Goal: Task Accomplishment & Management: Complete application form

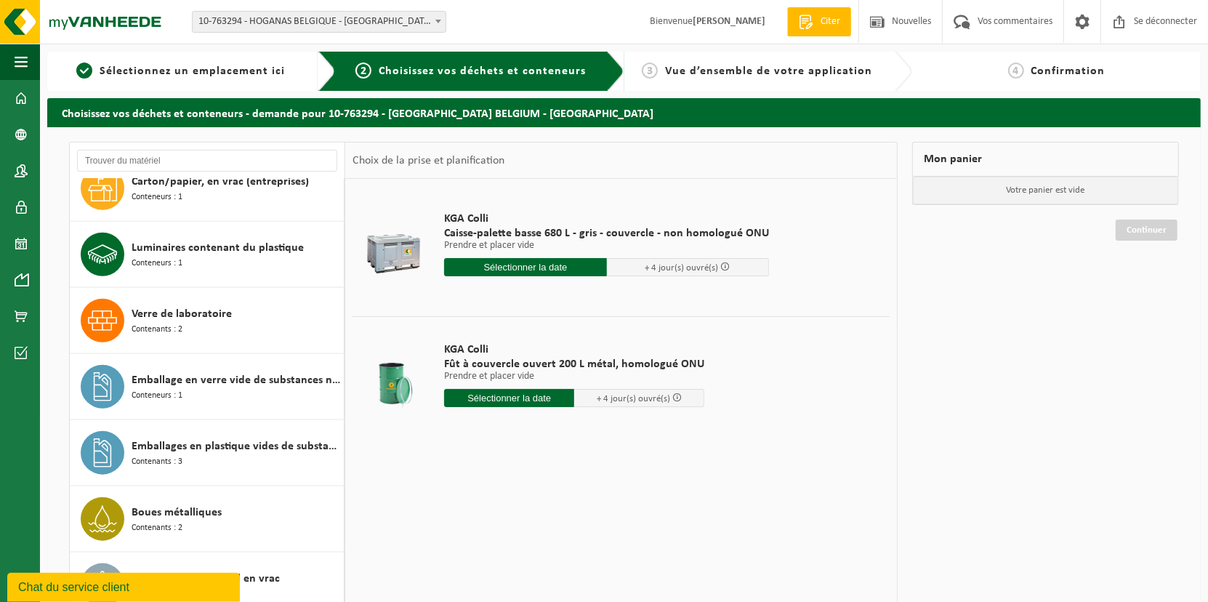
scroll to position [1308, 0]
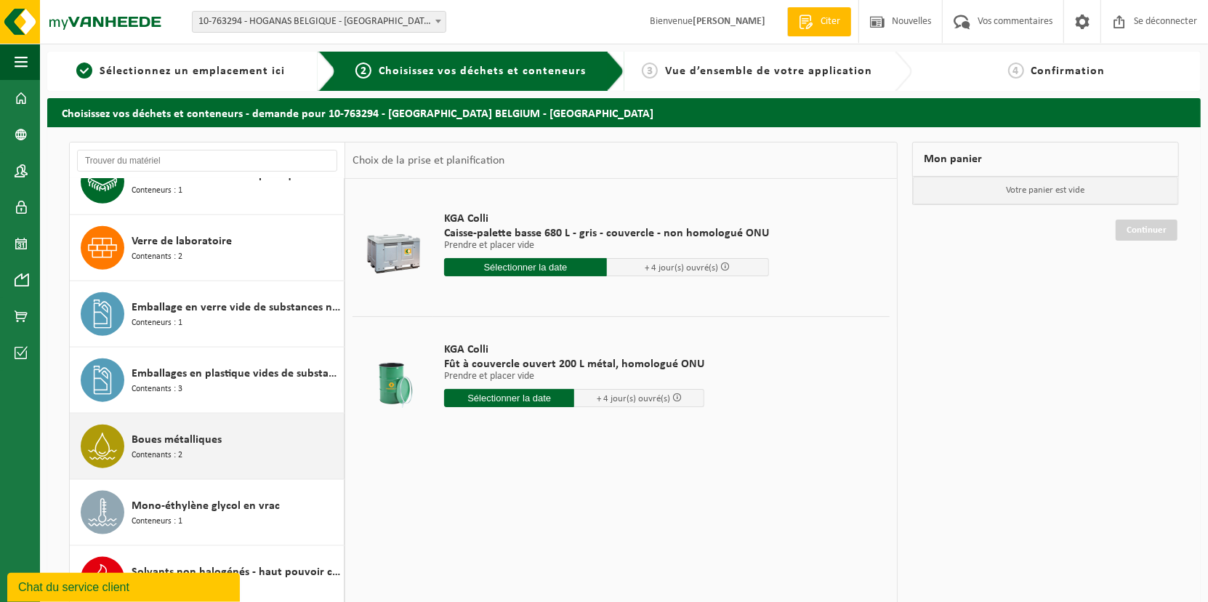
click at [191, 431] on span "Boues métalliques" at bounding box center [177, 439] width 90 height 17
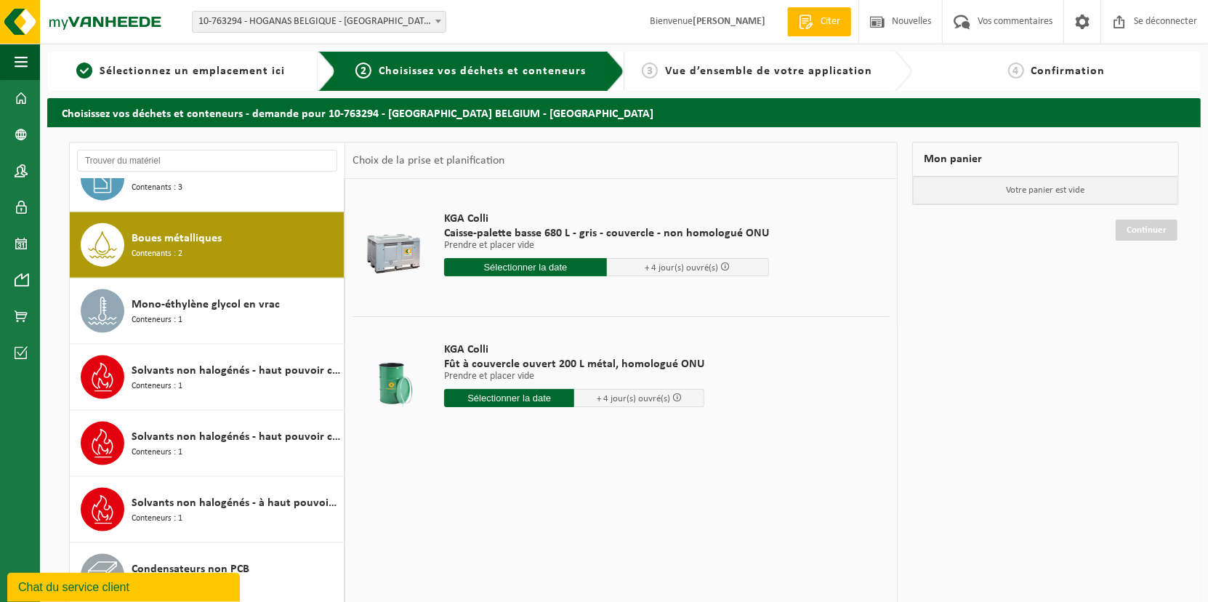
scroll to position [1531, 0]
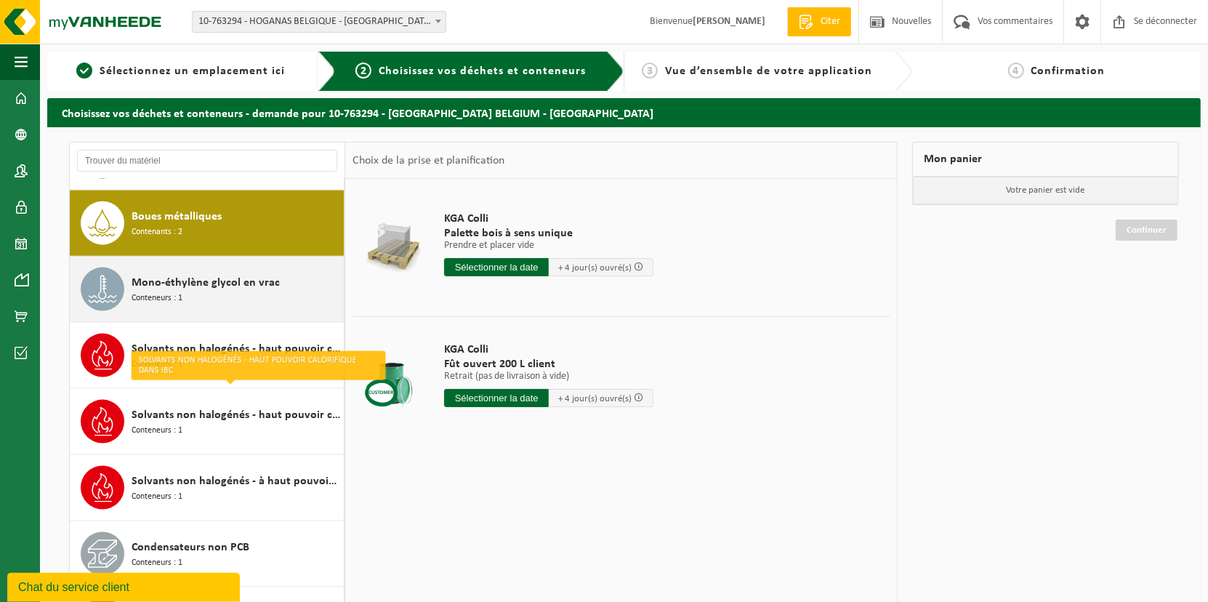
click at [193, 283] on div "Mono-éthylène glycol en vrac Conteneurs : 1" at bounding box center [236, 289] width 209 height 44
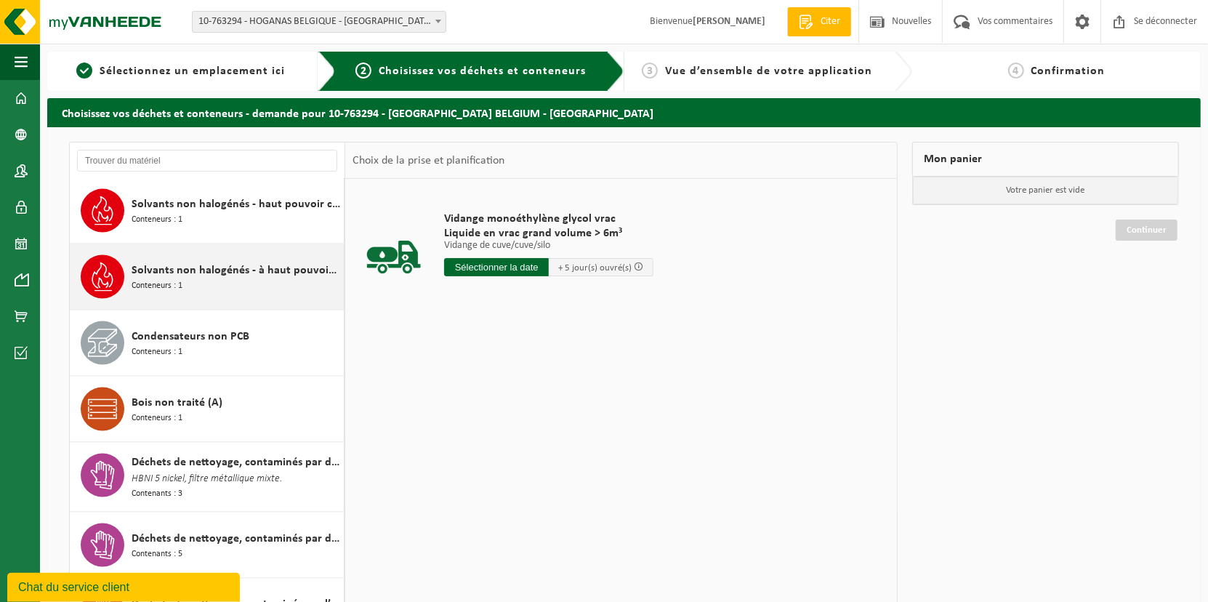
scroll to position [1815, 0]
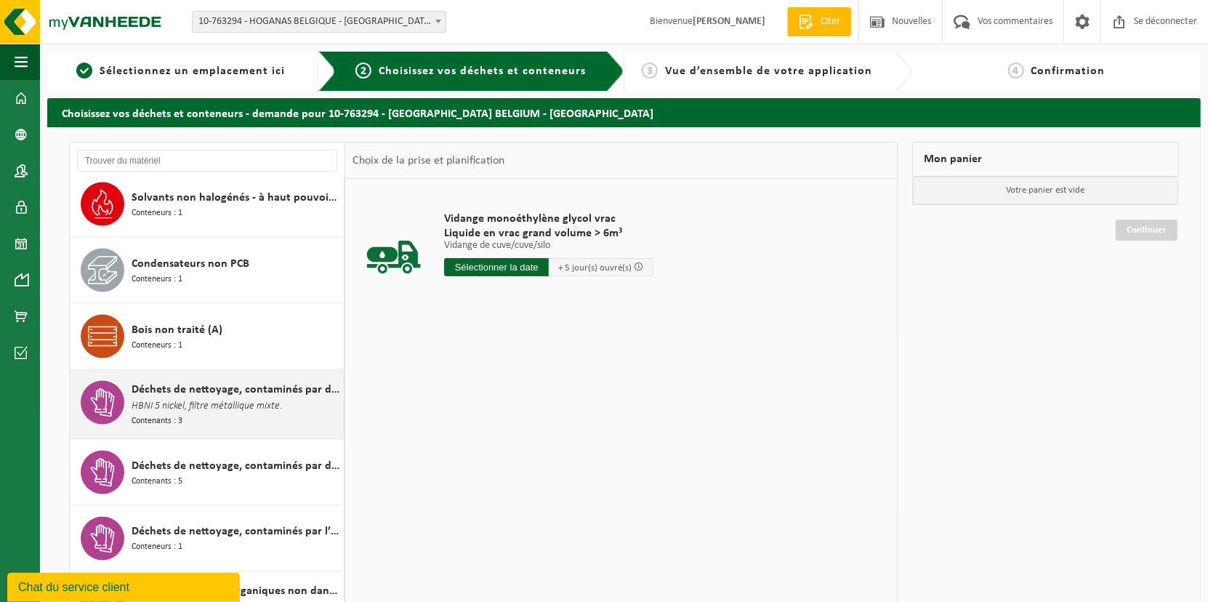
click at [191, 381] on span "Déchets de nettoyage, contaminés par des métaux lourds" at bounding box center [236, 389] width 209 height 17
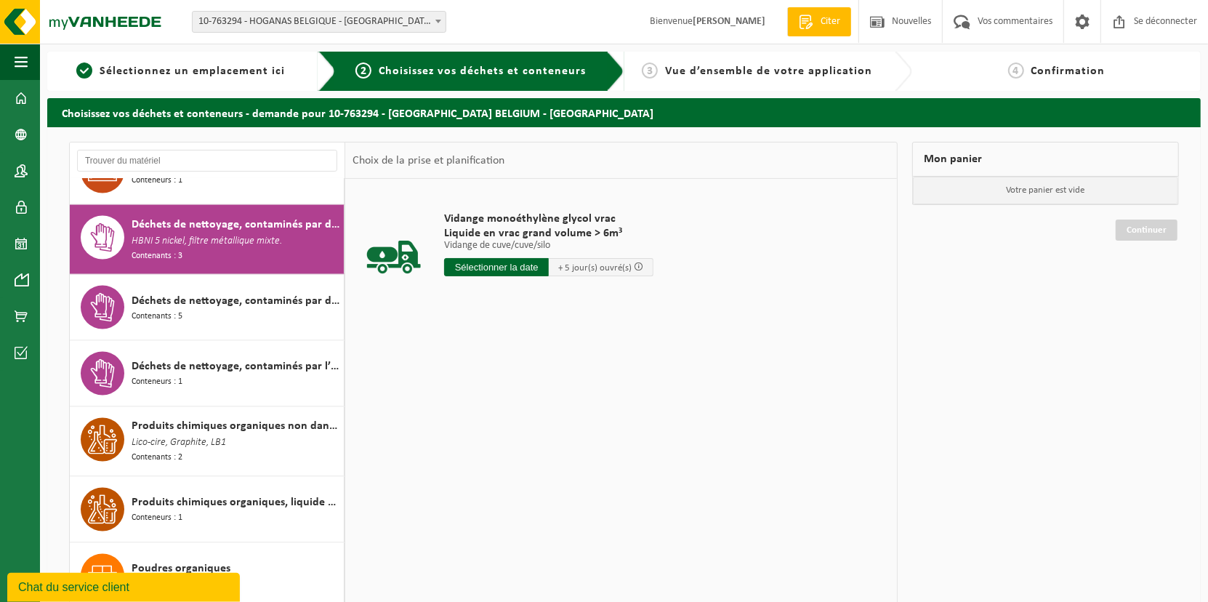
scroll to position [1993, 0]
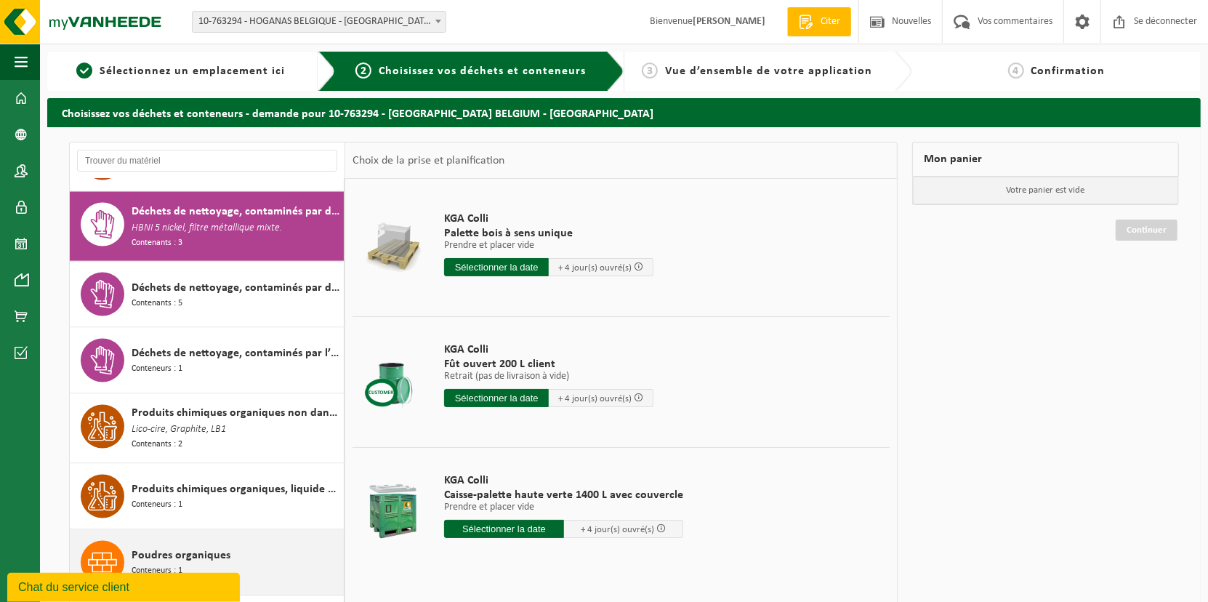
click at [186, 547] on span "Poudres organiques" at bounding box center [181, 555] width 99 height 17
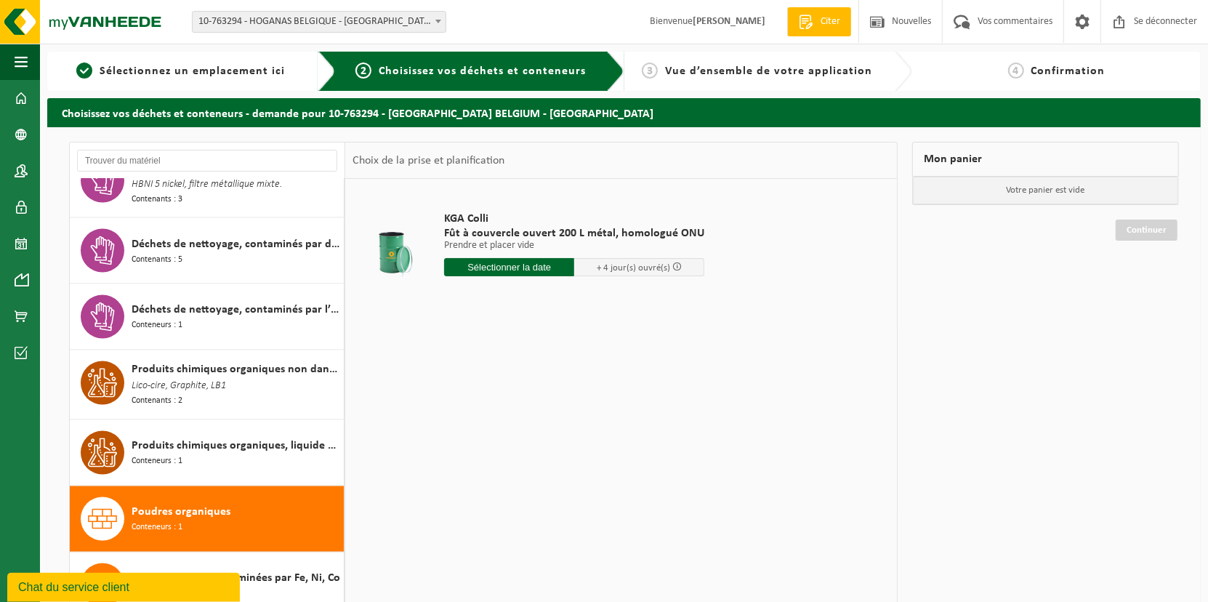
scroll to position [1964, 0]
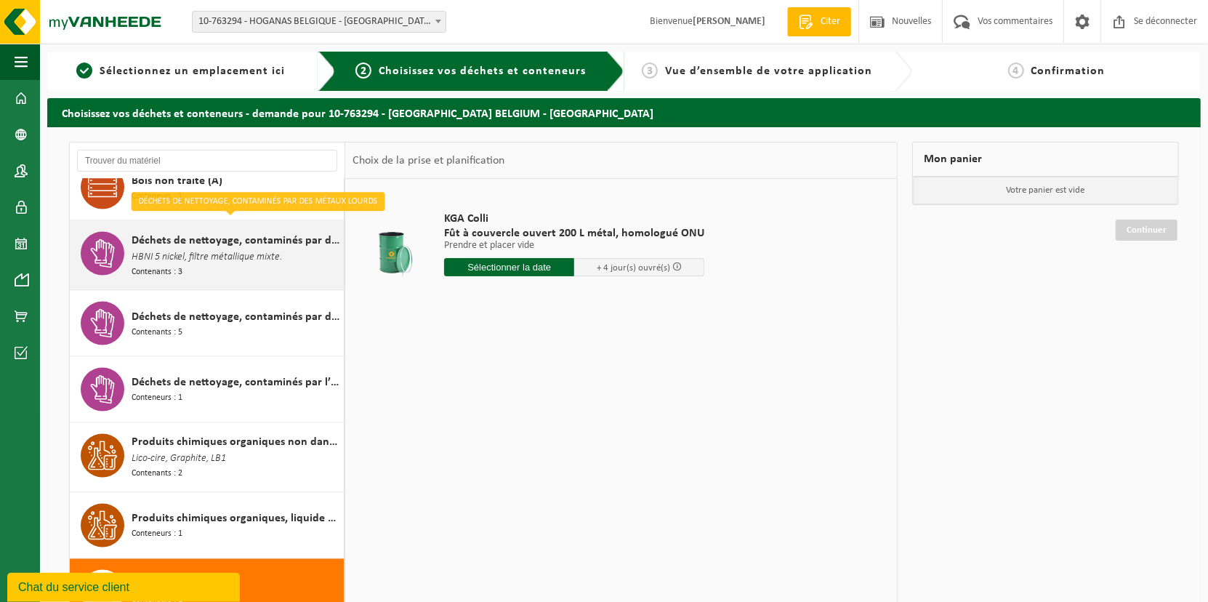
click at [189, 263] on div "Déchets de nettoyage, contaminés par des métaux lourds HBNI 5 nickel, filtre mé…" at bounding box center [236, 255] width 209 height 47
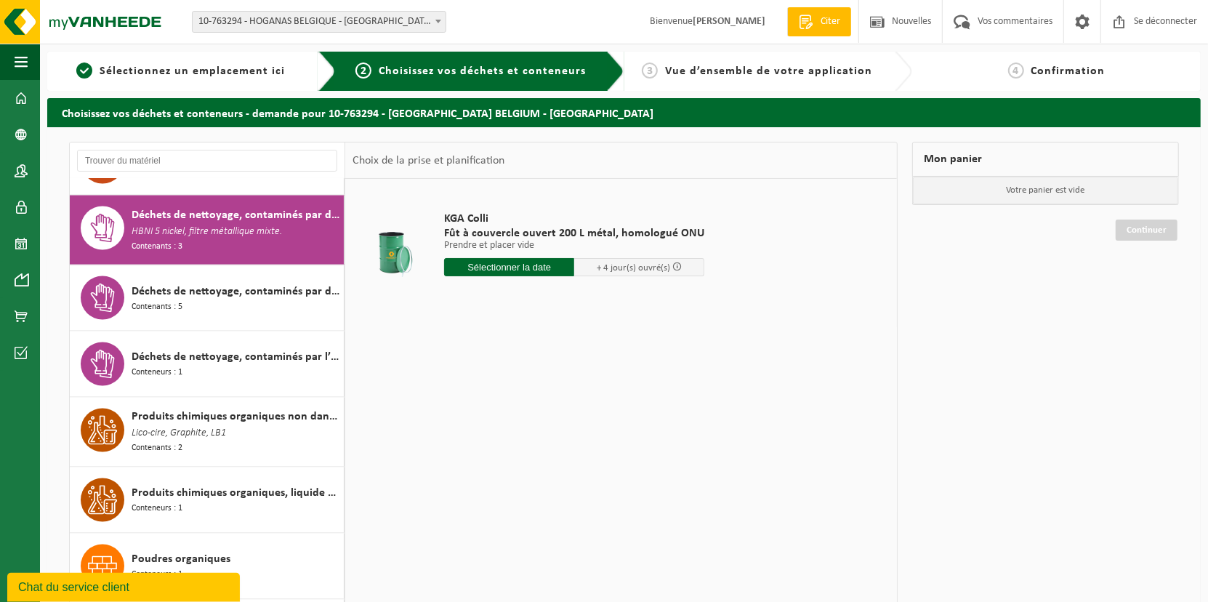
scroll to position [1993, 0]
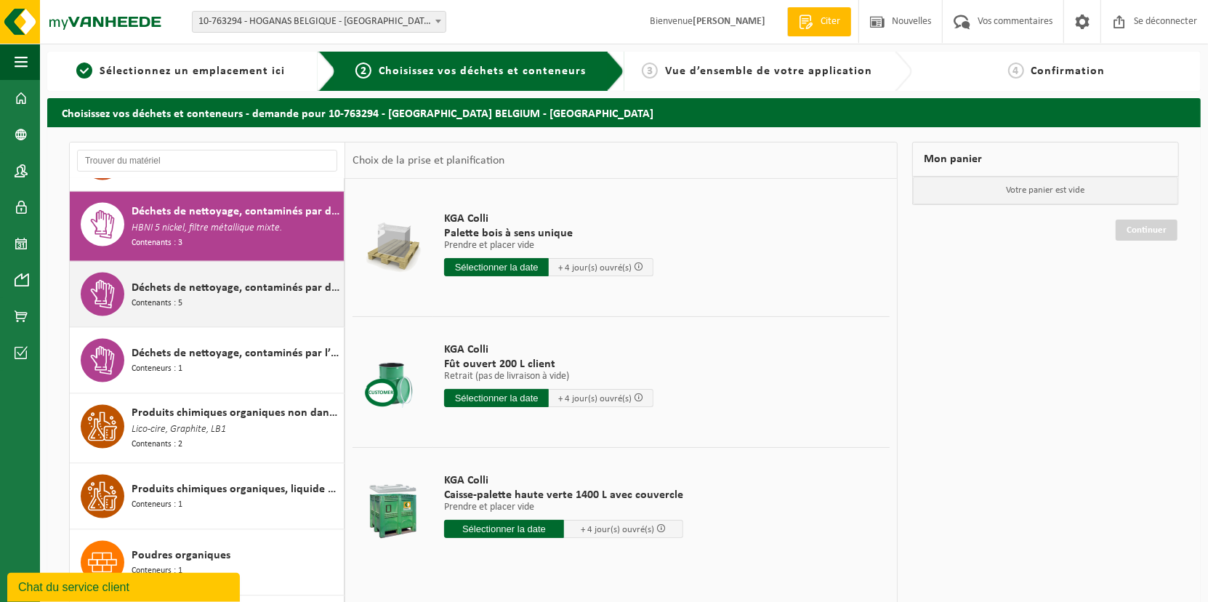
click at [189, 289] on div "Déchets de nettoyage, contaminés par divers déchets dangereux Contenants : 5" at bounding box center [236, 295] width 209 height 44
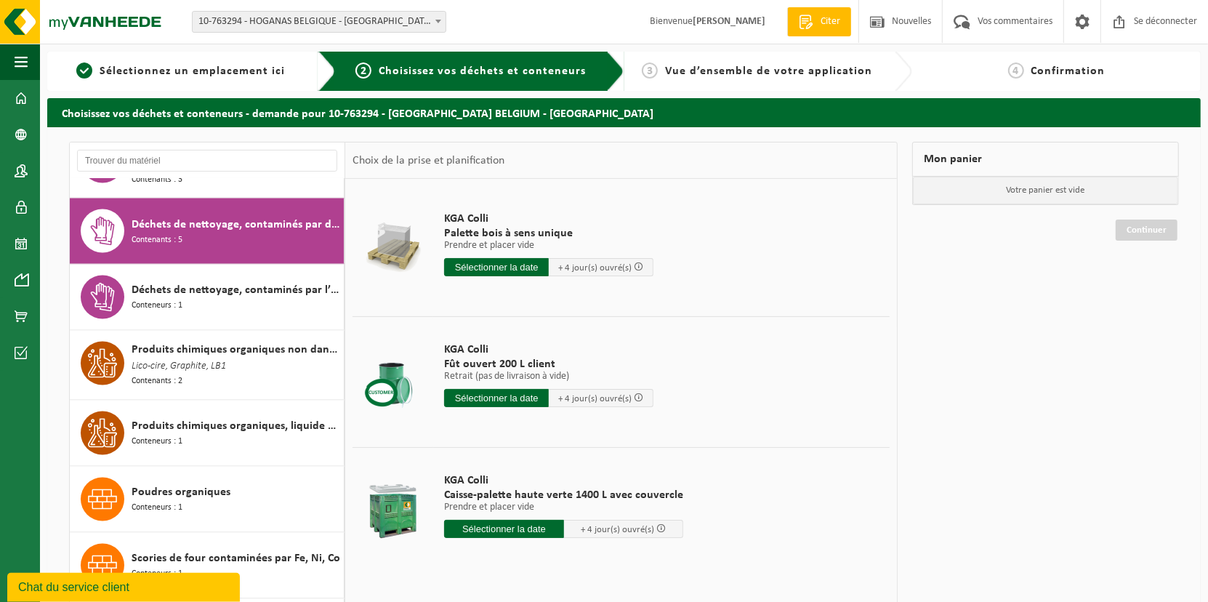
scroll to position [2060, 0]
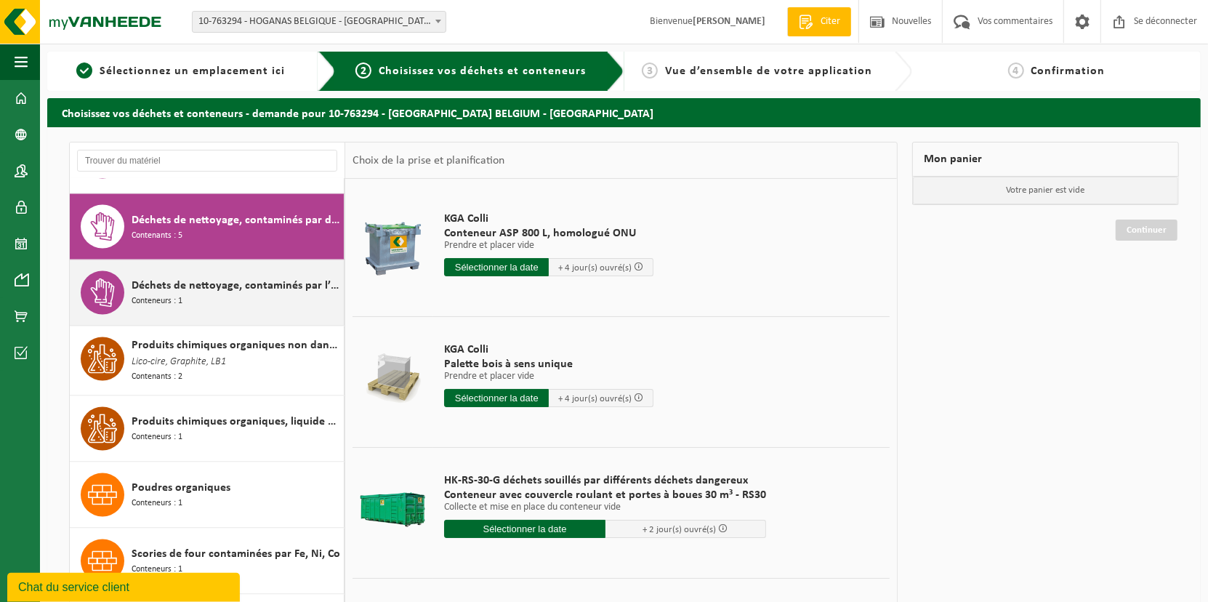
click at [232, 281] on div "Déchets de nettoyage, contaminés par l’huile Conteneurs : 1" at bounding box center [236, 293] width 209 height 44
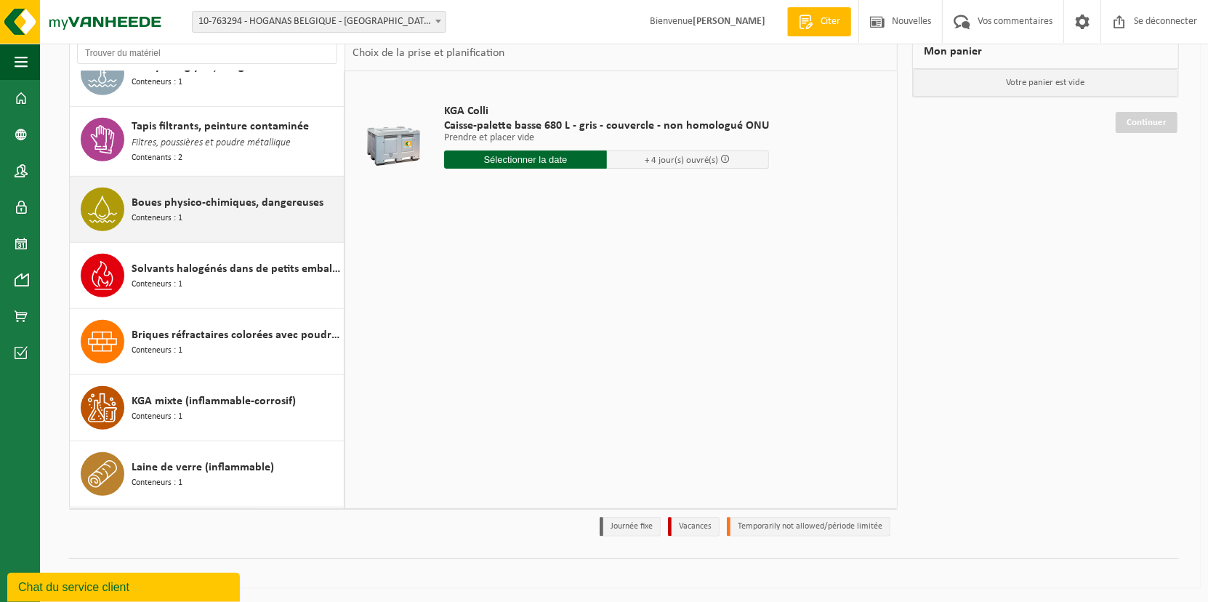
scroll to position [568, 0]
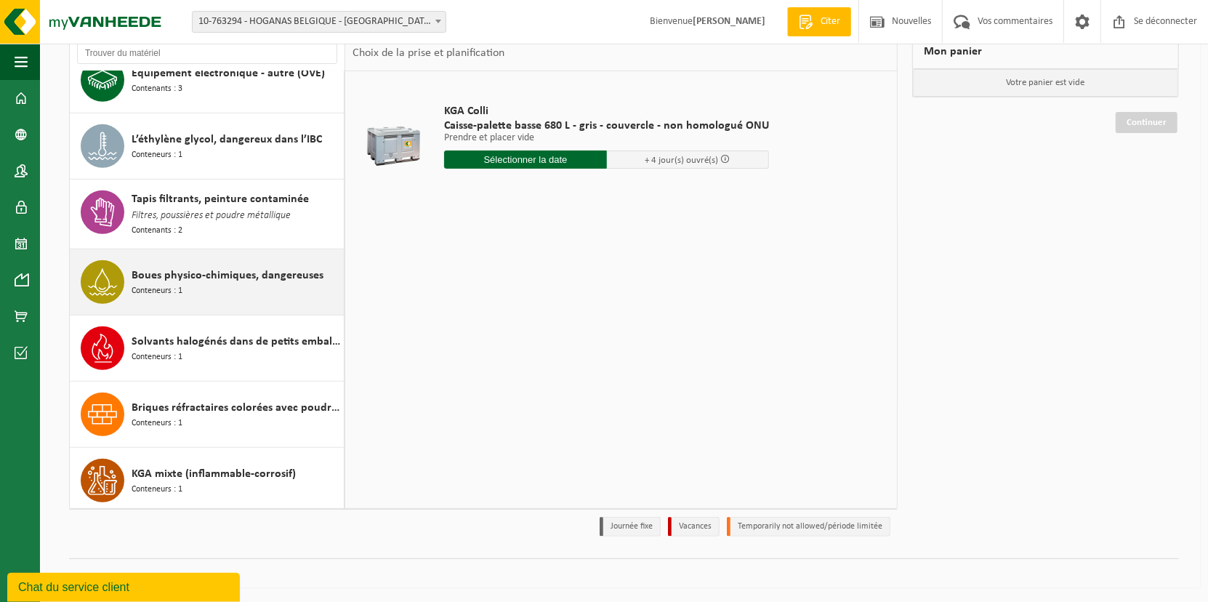
click at [222, 275] on div "Boues physico-chimiques, dangereuses Conteneurs : 1" at bounding box center [236, 282] width 209 height 44
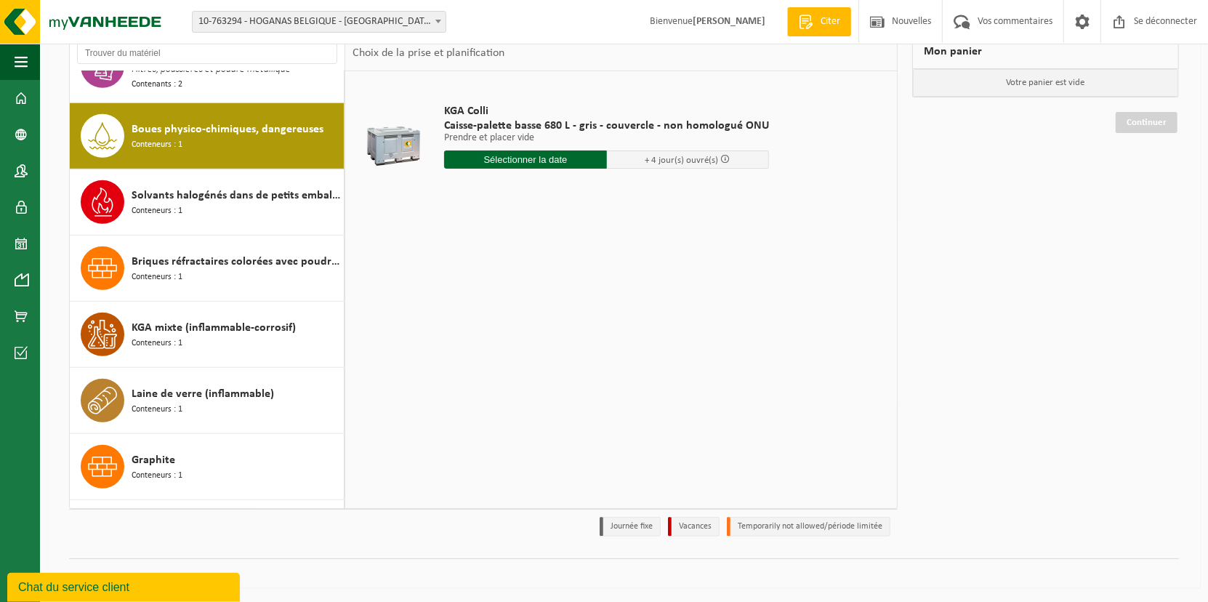
scroll to position [736, 0]
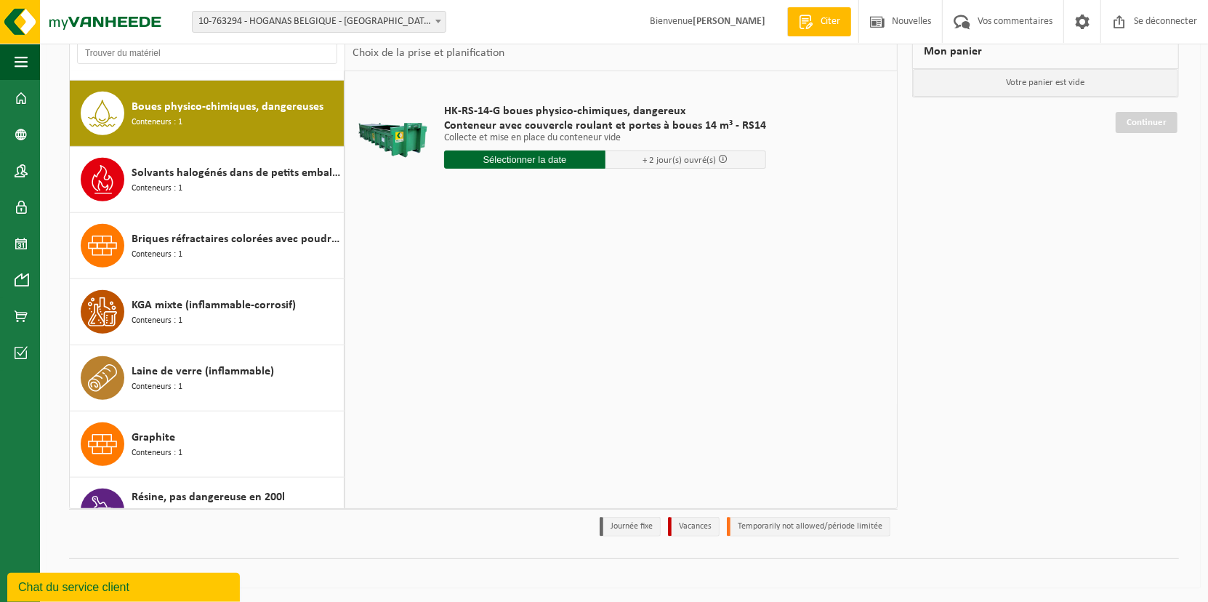
click at [534, 161] on input "text" at bounding box center [524, 159] width 161 height 18
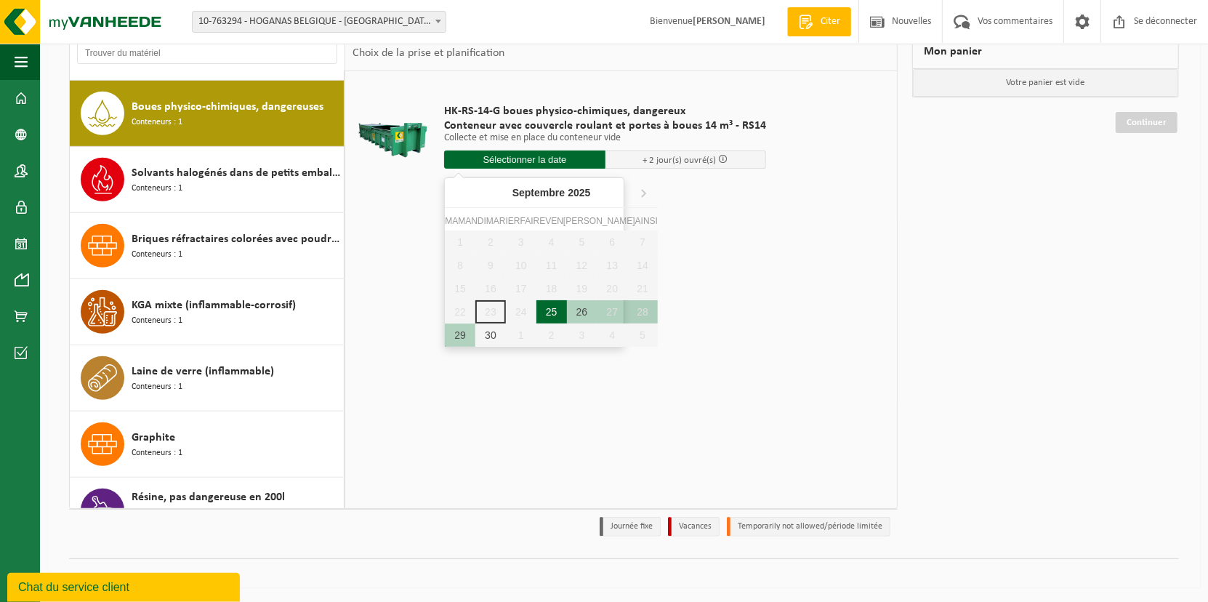
click at [536, 315] on div "25" at bounding box center [551, 311] width 31 height 23
type input "Van 2025-09-25"
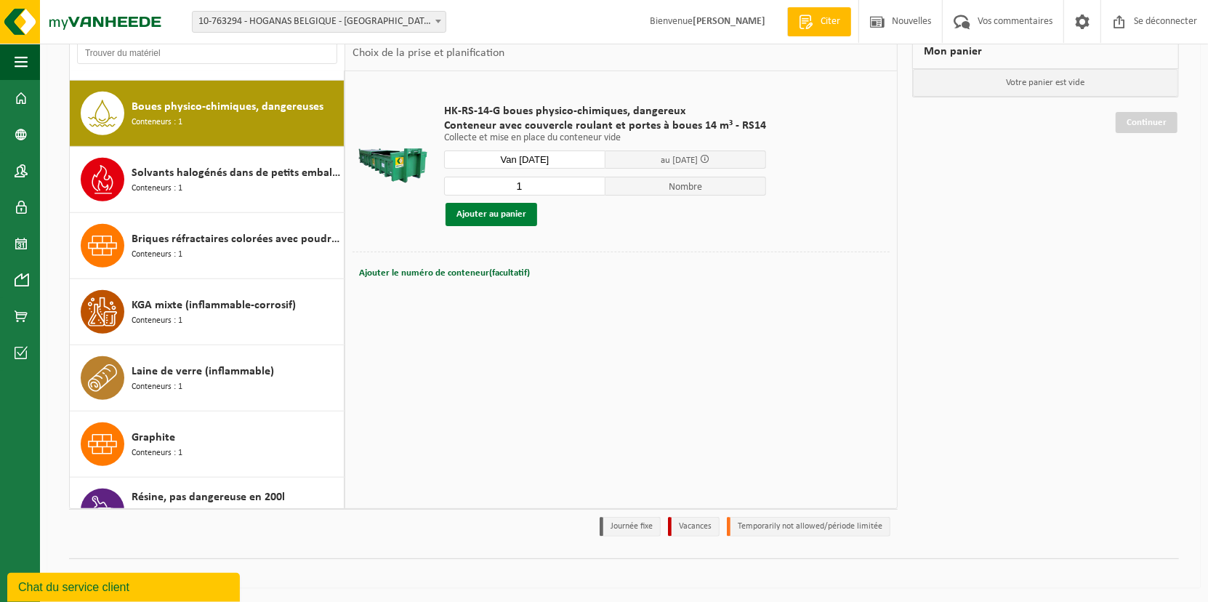
click at [504, 220] on button "Ajouter au panier" at bounding box center [492, 214] width 92 height 23
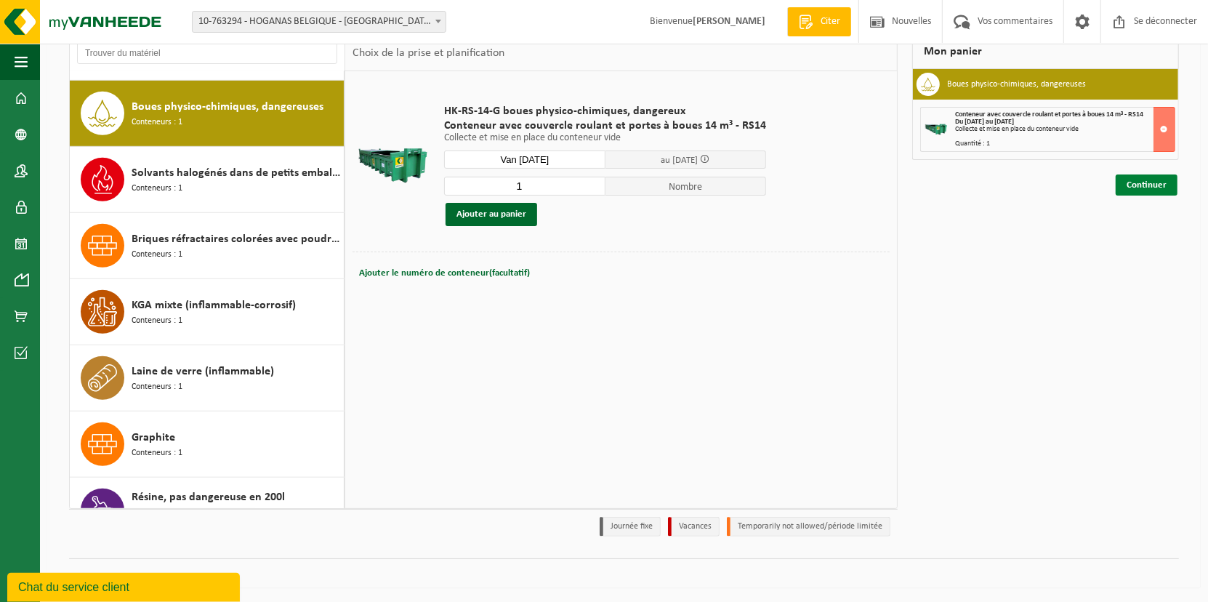
click at [1132, 186] on link "Continuer" at bounding box center [1147, 184] width 62 height 21
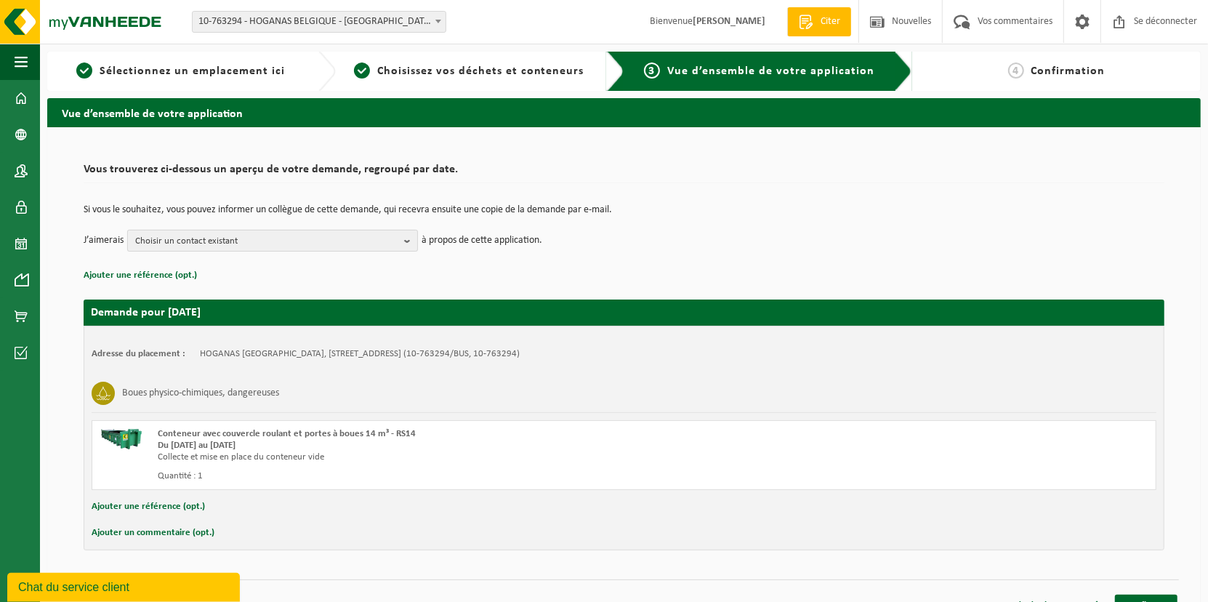
click at [403, 241] on button "Choisir un contact existant" at bounding box center [272, 241] width 291 height 22
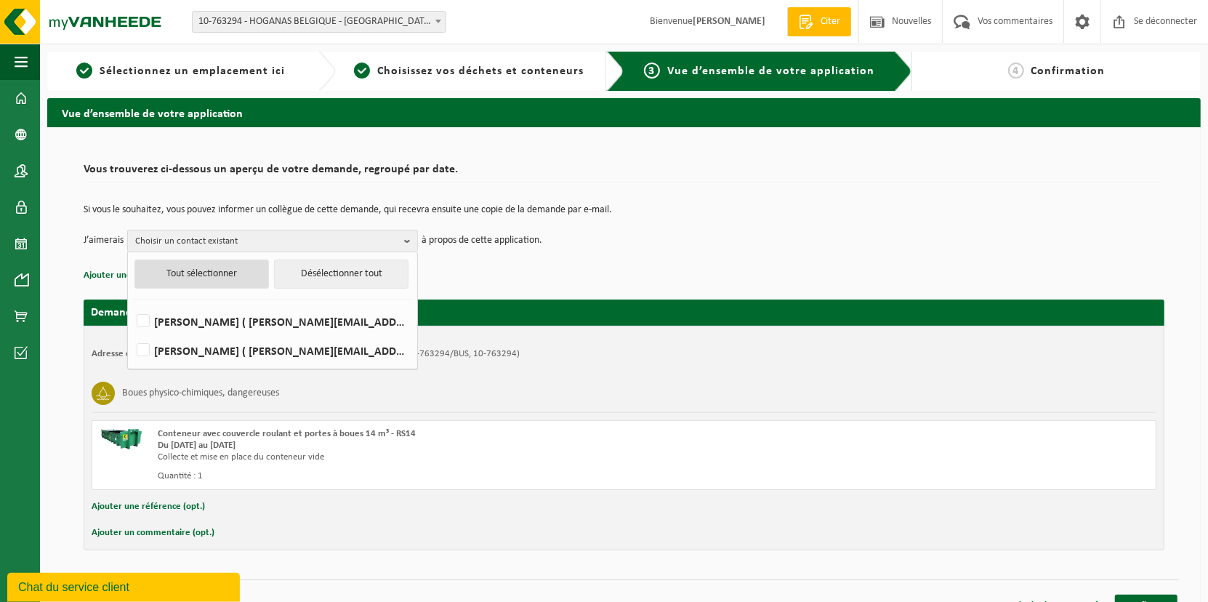
click at [214, 276] on button "Tout sélectionner" at bounding box center [201, 273] width 134 height 29
checkbox input "true"
click at [1137, 594] on link "Confirmer" at bounding box center [1146, 604] width 63 height 21
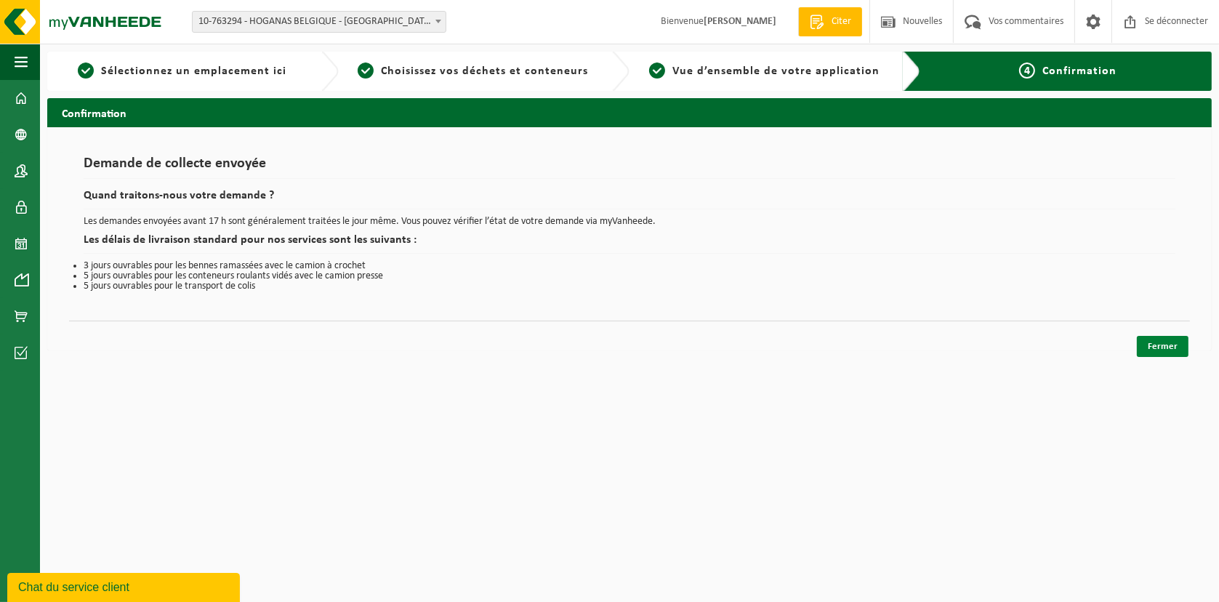
click at [1149, 344] on link "Fermer" at bounding box center [1163, 346] width 52 height 21
